Goal: Information Seeking & Learning: Learn about a topic

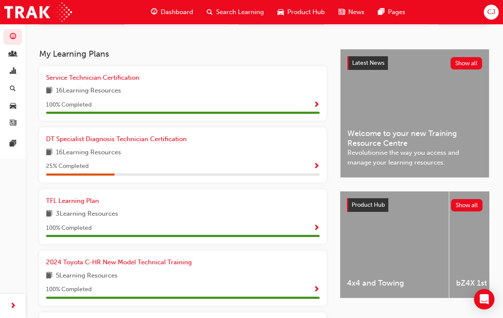
scroll to position [0, 108]
click at [397, 248] on div "bZ4X 1st Generation" at bounding box center [395, 244] width 109 height 107
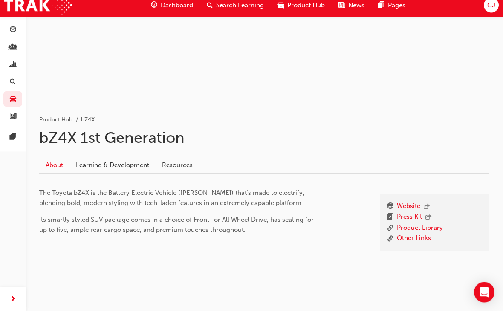
scroll to position [75, 0]
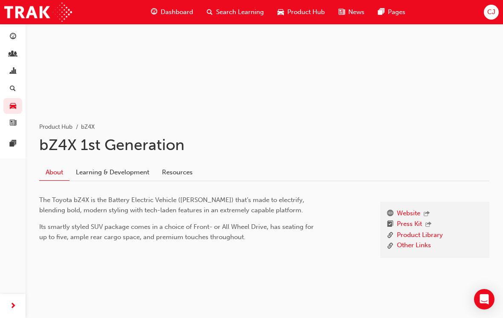
click at [118, 170] on link "Learning & Development" at bounding box center [112, 172] width 86 height 16
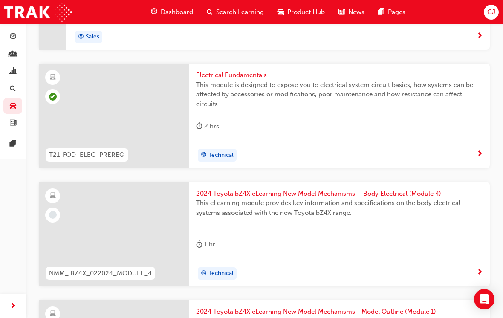
scroll to position [315, 0]
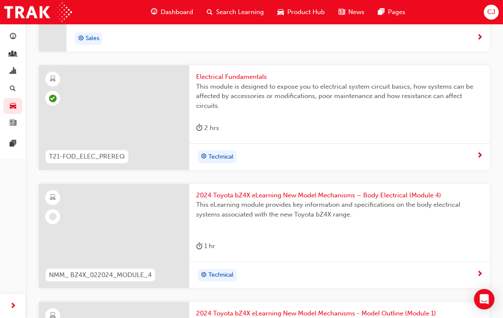
click at [78, 203] on div at bounding box center [114, 236] width 150 height 105
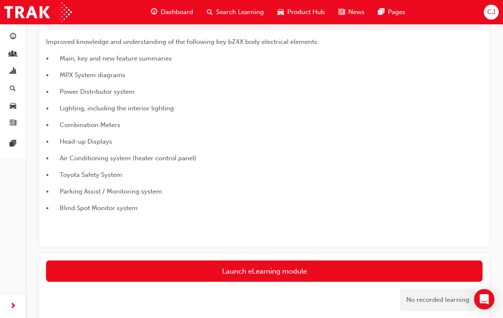
scroll to position [114, 0]
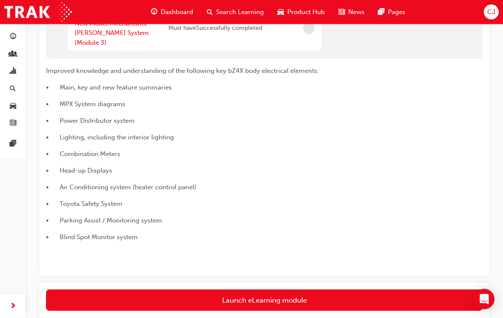
click at [64, 200] on span "• Toyota Safety System" at bounding box center [84, 204] width 76 height 8
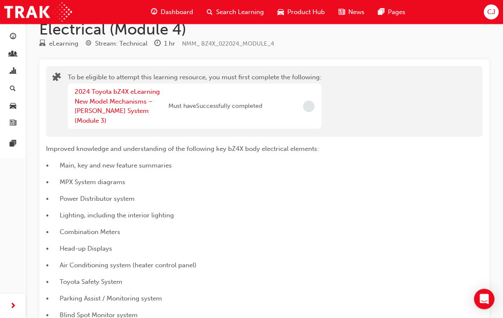
scroll to position [0, 0]
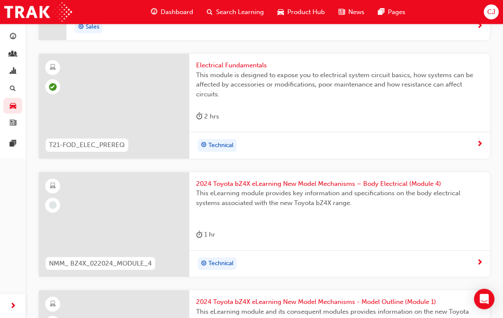
scroll to position [327, 0]
click at [291, 182] on span "2024 Toyota bZ4X eLearning New Model Mechanisms – Body Electrical (Module 4)" at bounding box center [339, 184] width 287 height 10
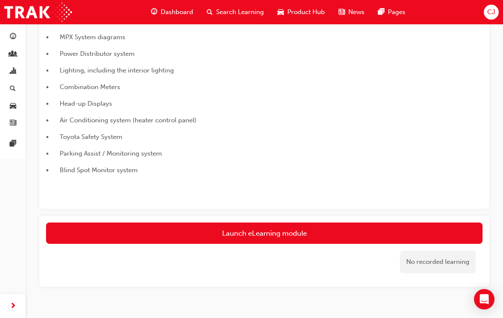
click at [288, 225] on button "Launch eLearning module" at bounding box center [264, 232] width 436 height 21
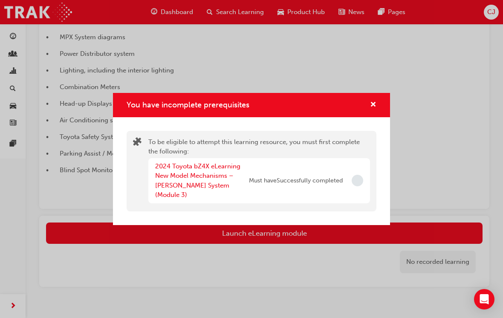
click at [403, 69] on div "You have incomplete prerequisites To be eligible to attempt this learning resou…" at bounding box center [251, 159] width 503 height 318
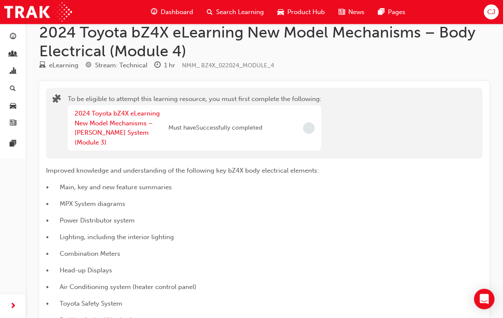
scroll to position [0, 0]
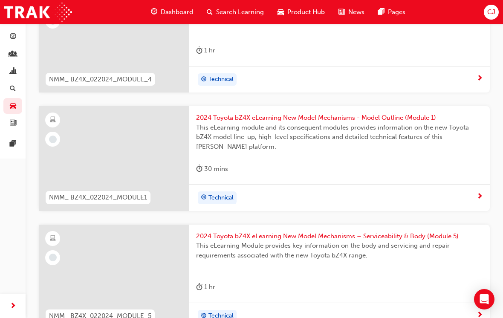
scroll to position [529, 0]
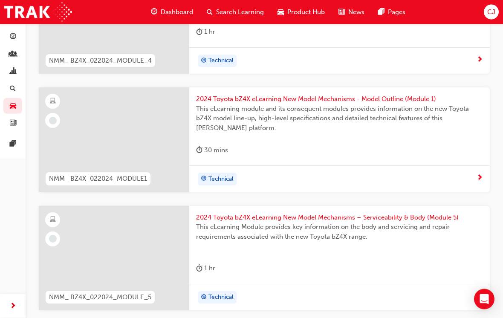
click at [394, 213] on span "2024 Toyota bZ4X eLearning New Model Mechanisms – Serviceability & Body (Module…" at bounding box center [339, 218] width 287 height 10
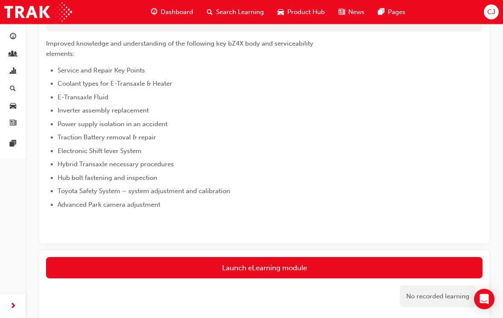
scroll to position [176, 0]
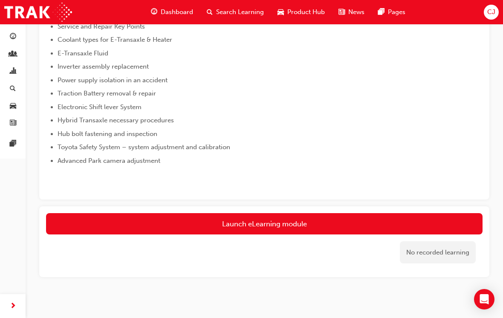
click at [277, 217] on button "Launch eLearning module" at bounding box center [264, 223] width 436 height 21
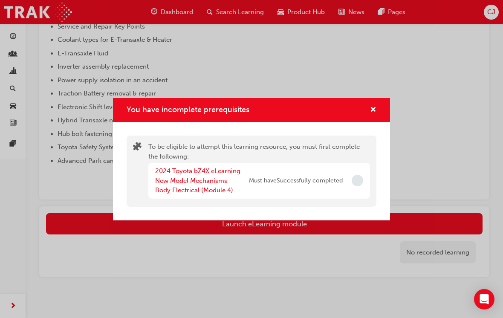
click at [57, 157] on div "You have incomplete prerequisites To be eligible to attempt this learning resou…" at bounding box center [251, 159] width 503 height 318
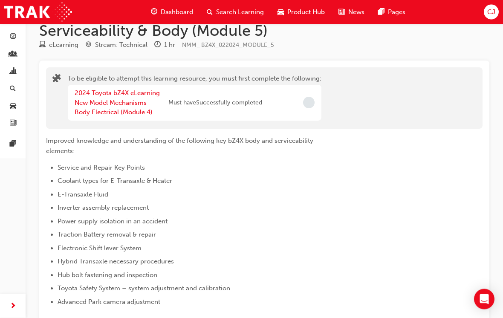
scroll to position [0, 0]
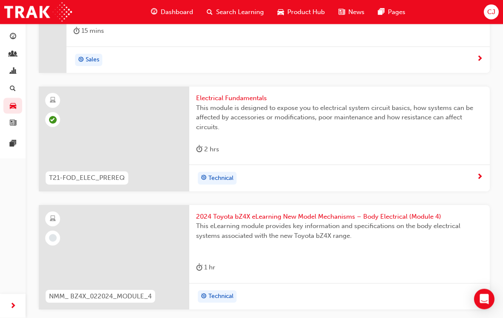
scroll to position [294, 0]
click at [286, 208] on div "2024 Toyota bZ4X eLearning New Model Mechanisms – Body Electrical (Module 4) Th…" at bounding box center [339, 244] width 300 height 78
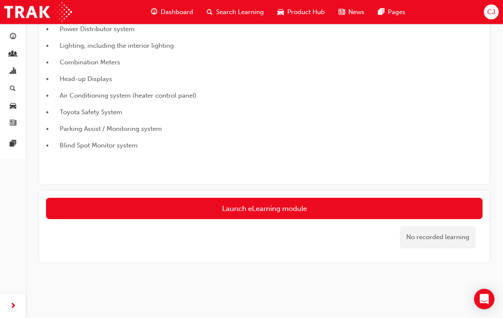
scroll to position [181, 0]
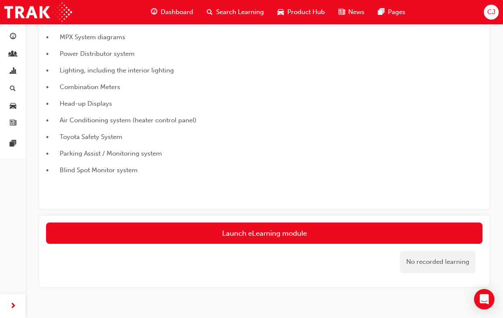
click at [285, 222] on button "Launch eLearning module" at bounding box center [264, 232] width 436 height 21
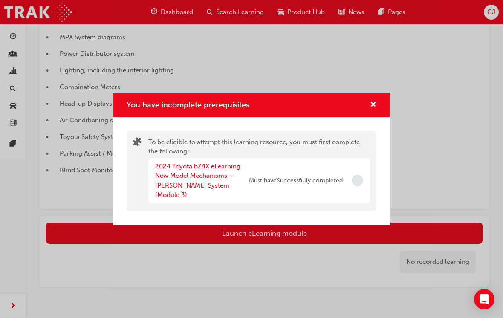
click at [193, 181] on link "2024 Toyota bZ4X eLearning New Model Mechanisms – [PERSON_NAME] System (Module …" at bounding box center [197, 180] width 85 height 37
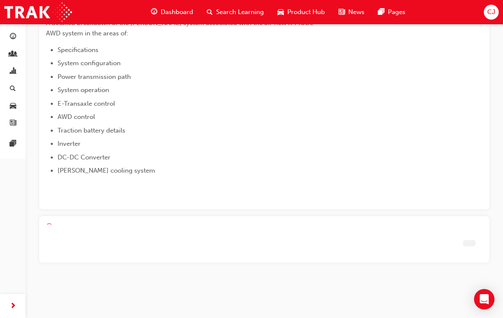
scroll to position [128, 0]
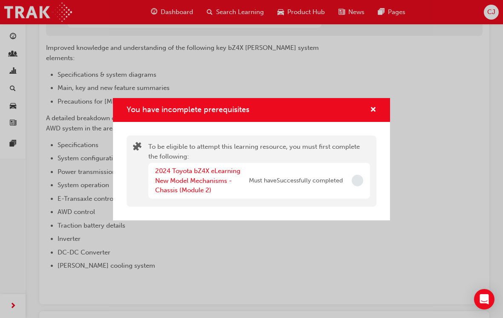
click at [193, 183] on link "2024 Toyota bZ4X eLearning New Model Mechanisms - Chassis (Module 2)" at bounding box center [197, 180] width 85 height 27
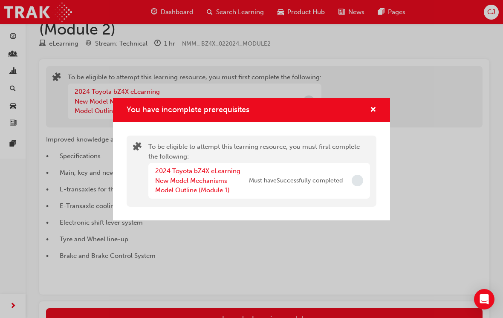
click at [276, 308] on div "You have incomplete prerequisites To be eligible to attempt this learning resou…" at bounding box center [251, 159] width 503 height 318
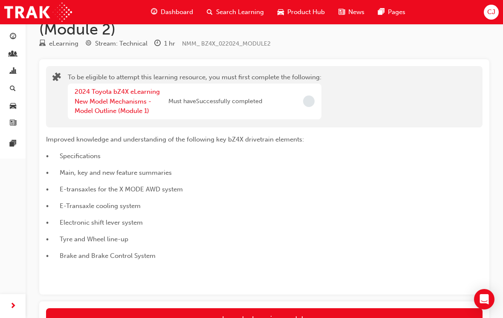
click at [268, 314] on button "Launch eLearning module" at bounding box center [264, 318] width 436 height 21
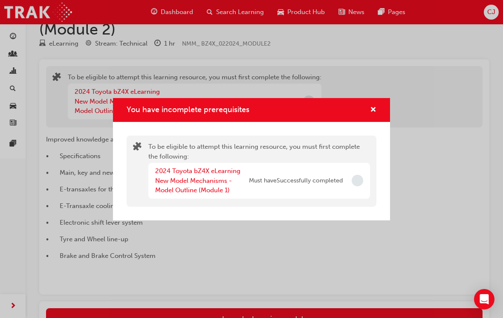
click at [198, 190] on link "2024 Toyota bZ4X eLearning New Model Mechanisms - Model Outline (Module 1)" at bounding box center [197, 180] width 85 height 27
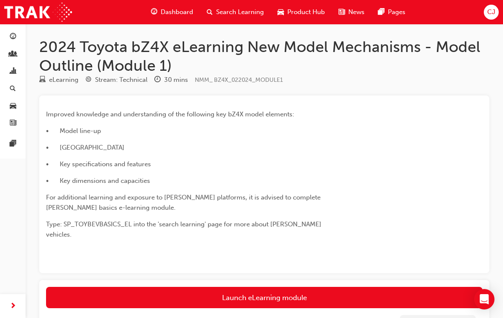
click at [270, 287] on link "Launch eLearning module" at bounding box center [264, 297] width 436 height 21
